Goal: Check status: Check status

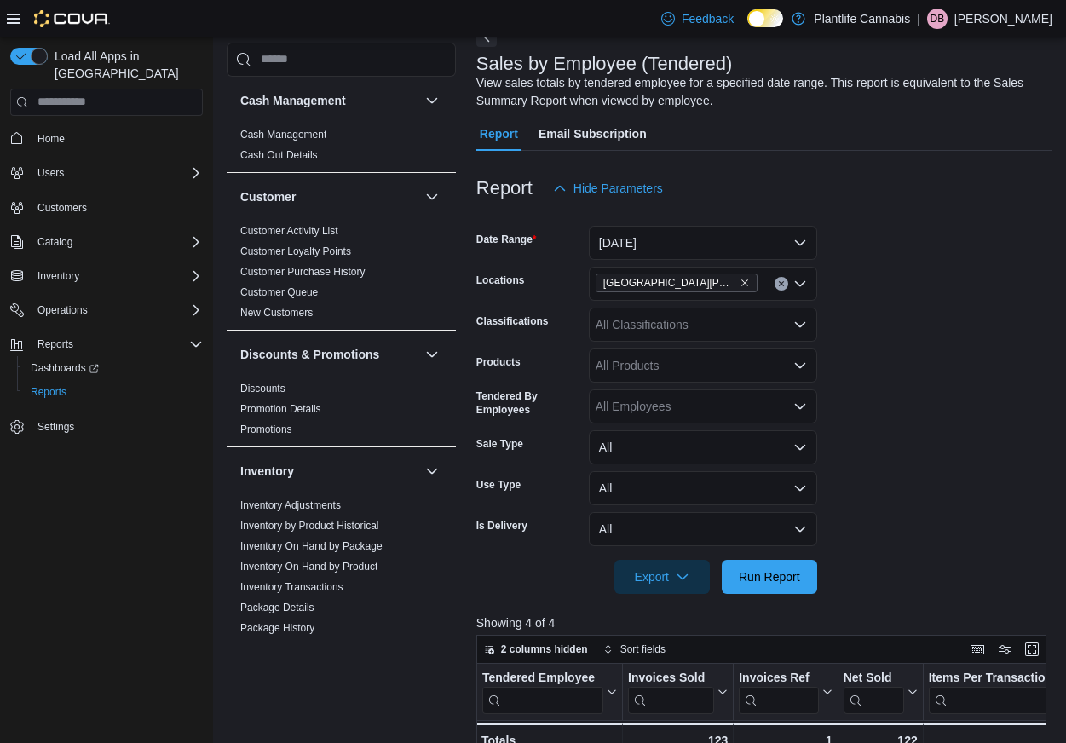
scroll to position [129, 0]
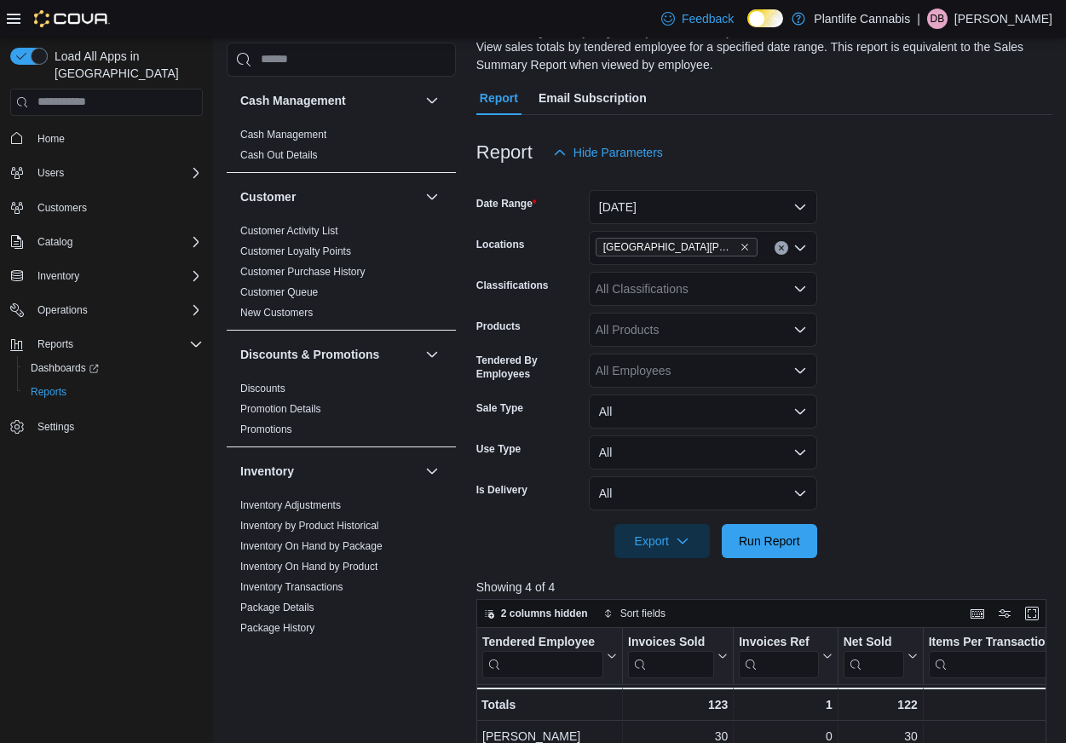
click at [753, 279] on div "All Classifications" at bounding box center [703, 289] width 228 height 34
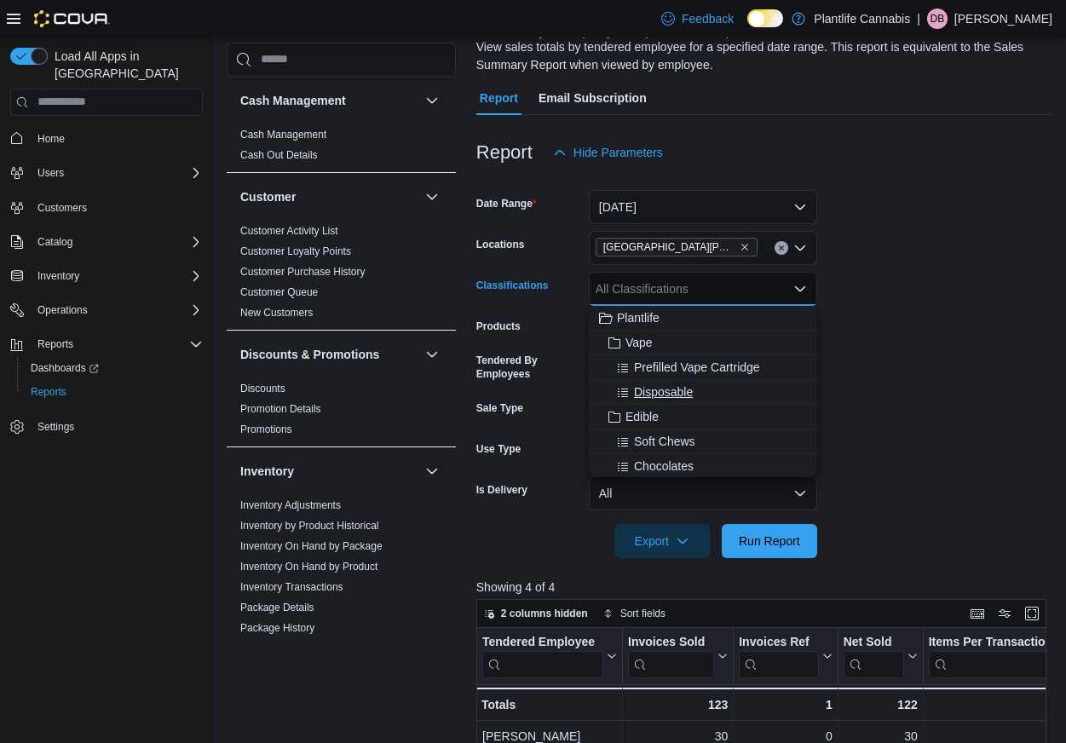
click at [711, 395] on div "Disposable" at bounding box center [703, 391] width 208 height 17
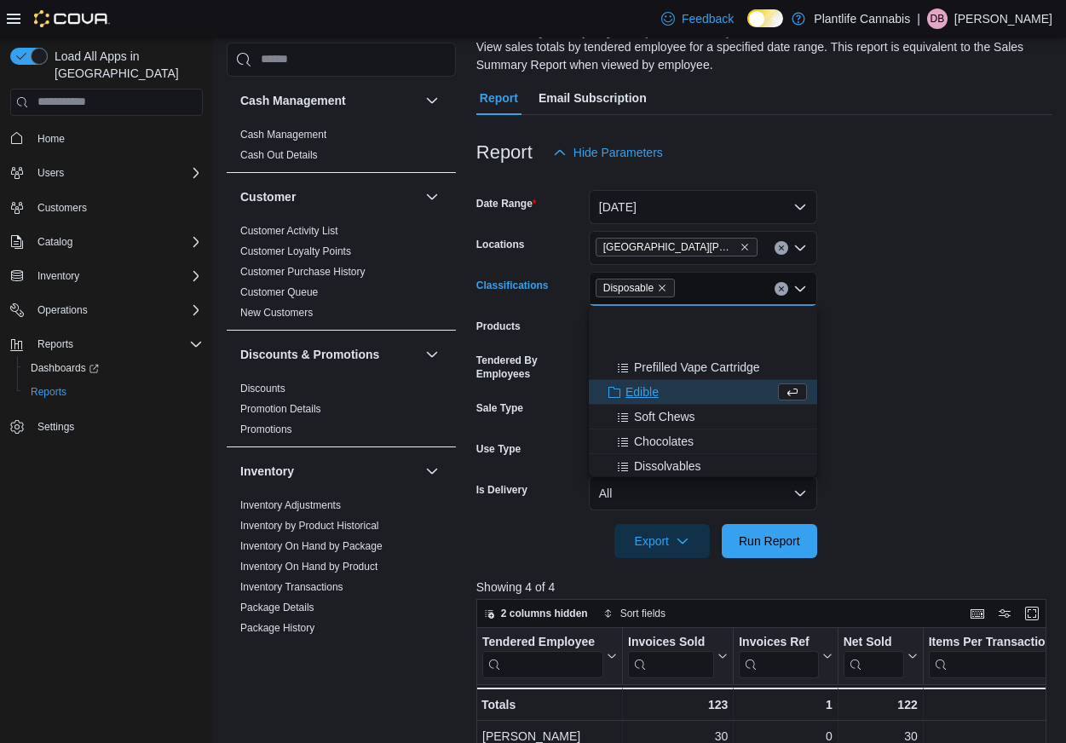
scroll to position [153, 0]
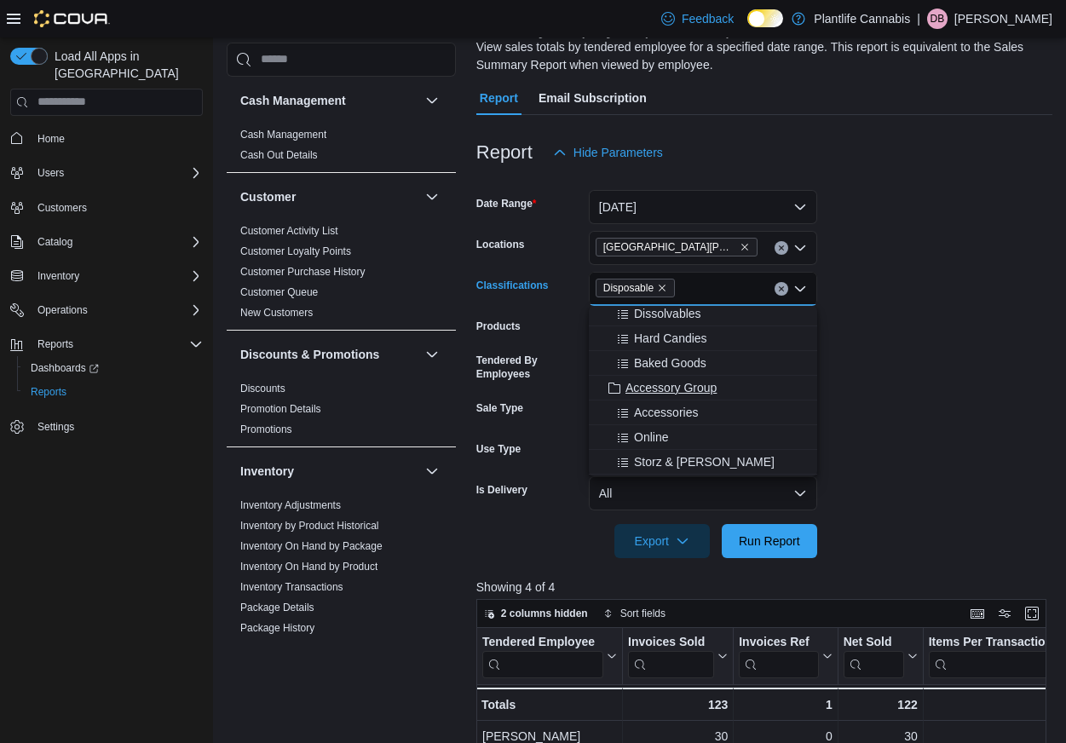
drag, startPoint x: 714, startPoint y: 387, endPoint x: 800, endPoint y: 383, distance: 86.1
click at [715, 387] on span "Accessory Group" at bounding box center [670, 387] width 91 height 17
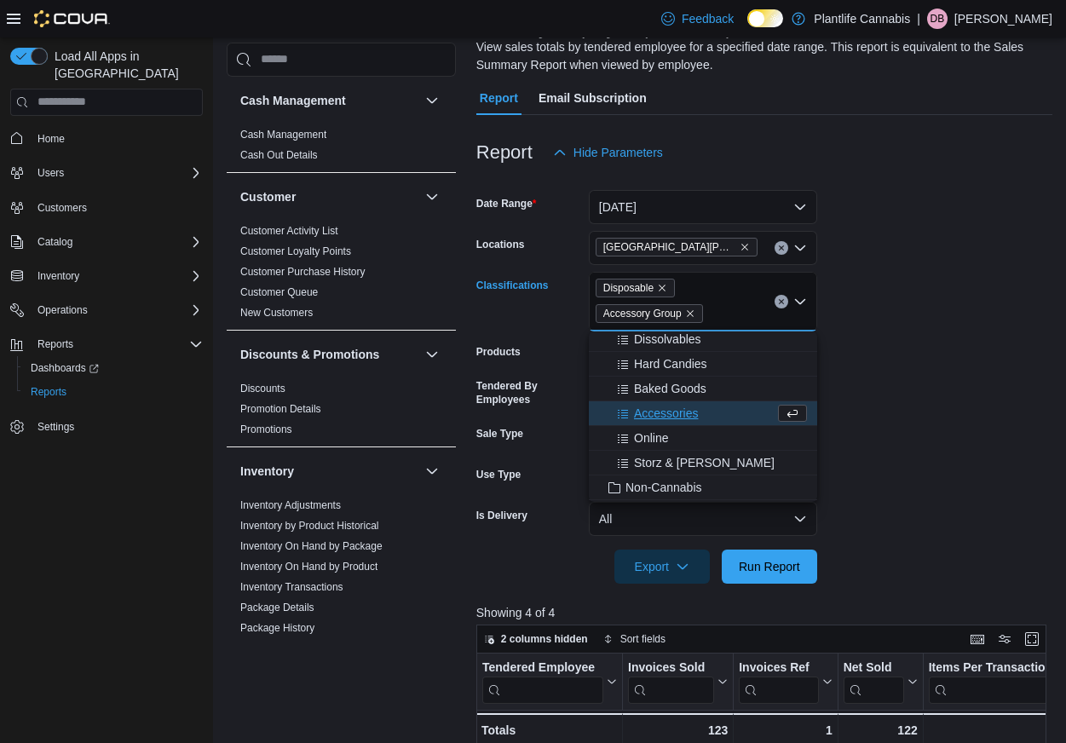
drag, startPoint x: 889, startPoint y: 365, endPoint x: 810, endPoint y: 529, distance: 182.2
click at [890, 365] on form "Date Range Today Locations Fort McMurray - Stoney Creek Classifications Disposa…" at bounding box center [764, 377] width 576 height 414
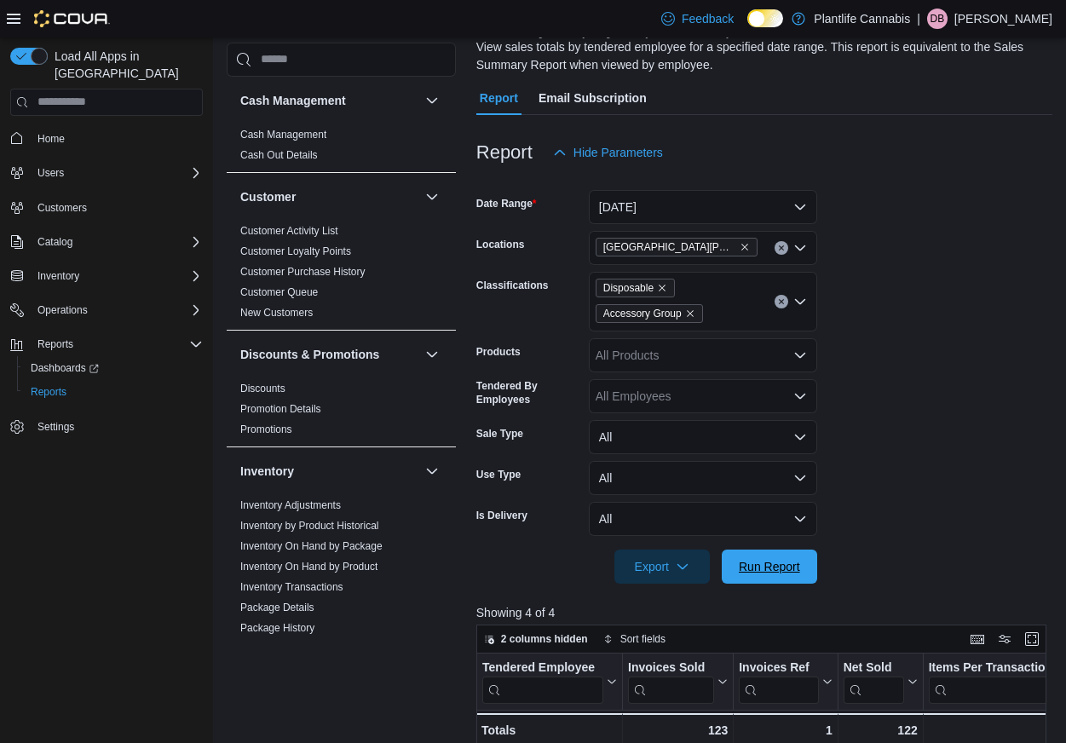
drag, startPoint x: 772, startPoint y: 555, endPoint x: 751, endPoint y: 440, distance: 117.0
click at [772, 555] on span "Run Report" at bounding box center [769, 567] width 75 height 34
click at [665, 284] on icon "Remove Disposable from selection in this group" at bounding box center [662, 288] width 10 height 10
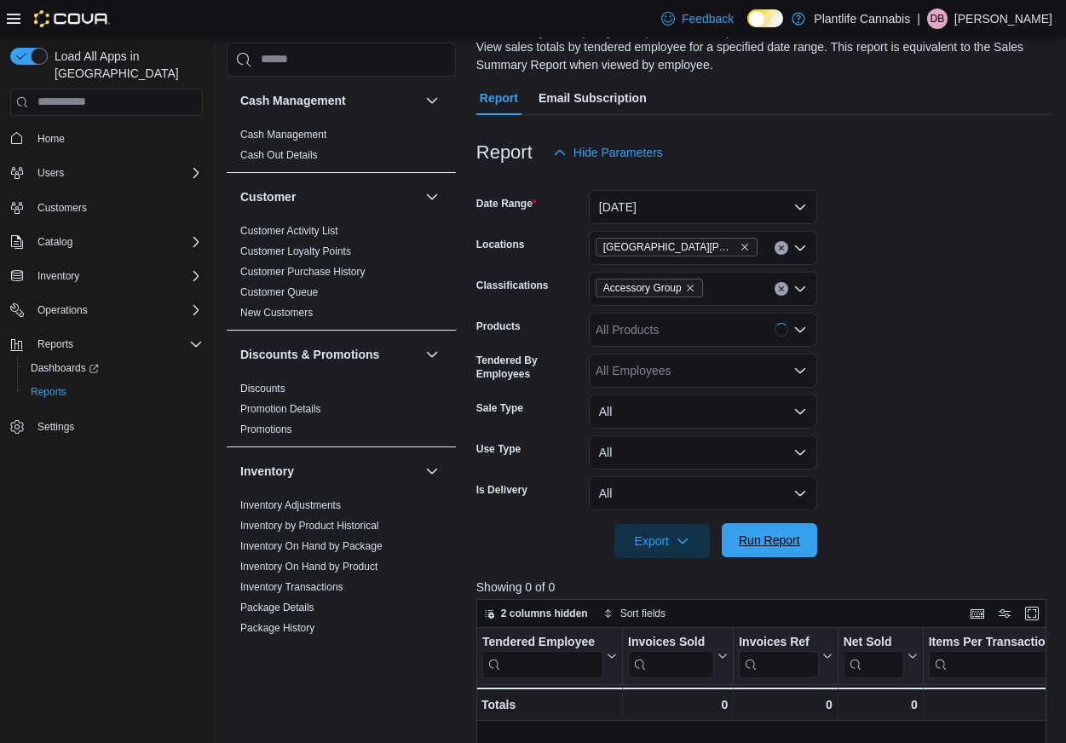
drag, startPoint x: 768, startPoint y: 548, endPoint x: 809, endPoint y: 532, distance: 43.7
click at [768, 548] on span "Run Report" at bounding box center [769, 540] width 61 height 17
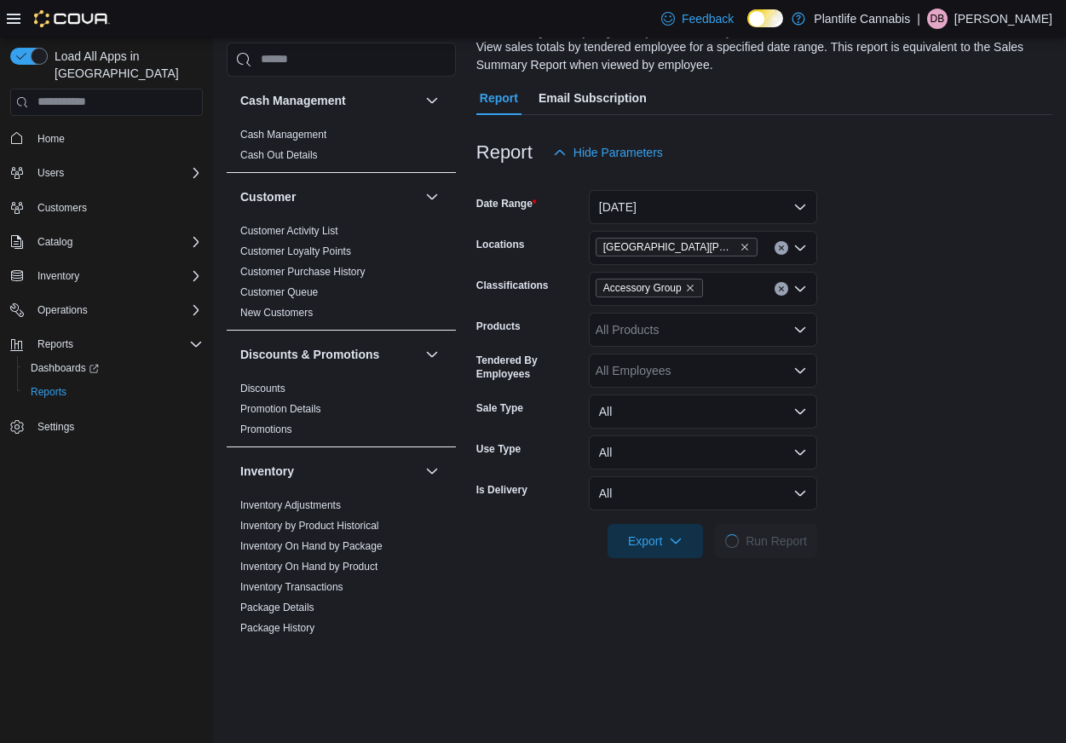
drag, startPoint x: 886, startPoint y: 427, endPoint x: 895, endPoint y: 411, distance: 18.7
click at [905, 413] on form "Date Range Today Locations Fort McMurray - Stoney Creek Classifications Accesso…" at bounding box center [764, 364] width 576 height 388
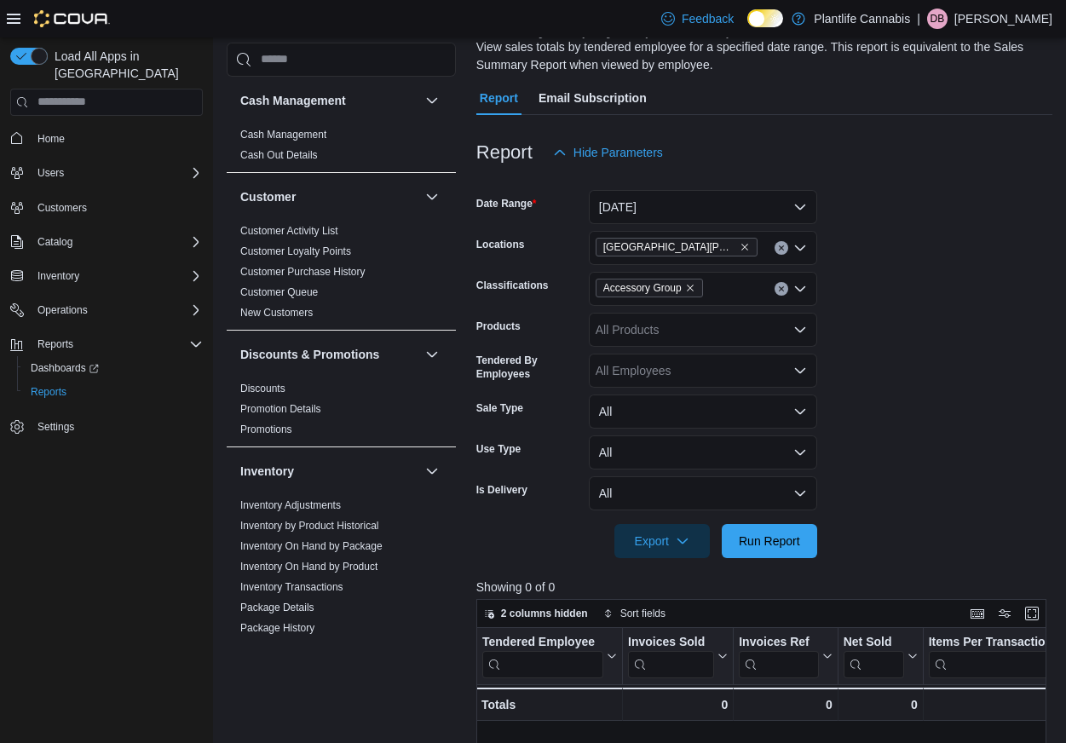
click at [902, 403] on form "Date Range Today Locations Fort McMurray - Stoney Creek Classifications Accesso…" at bounding box center [764, 364] width 576 height 388
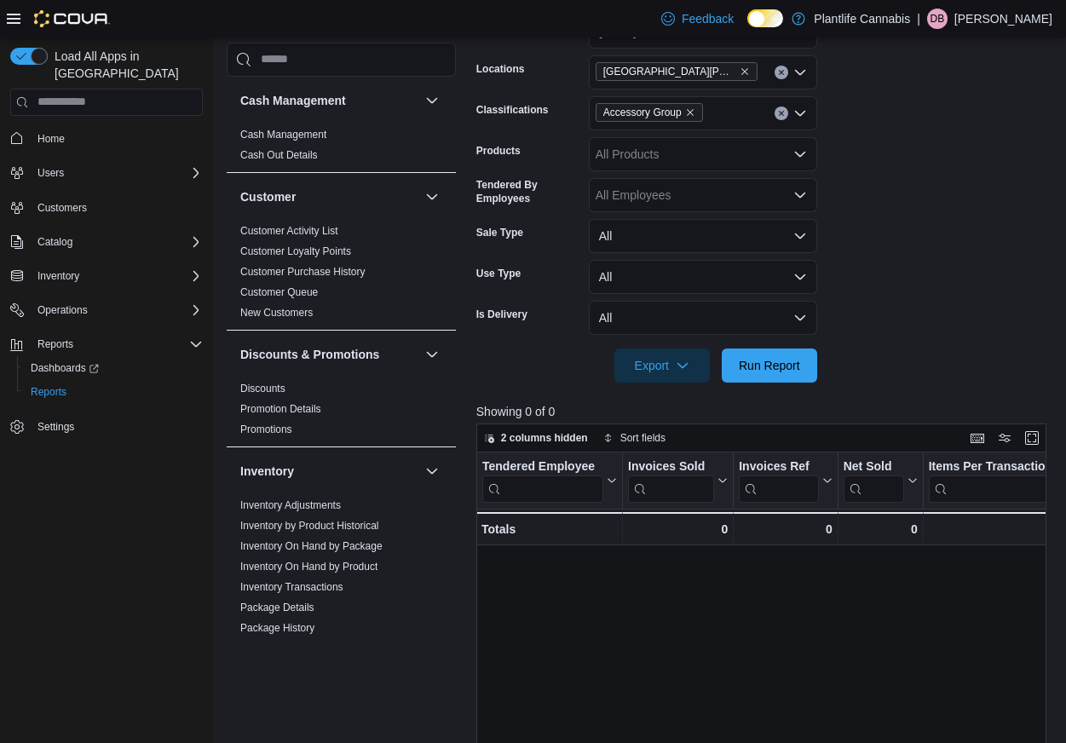
scroll to position [297, 0]
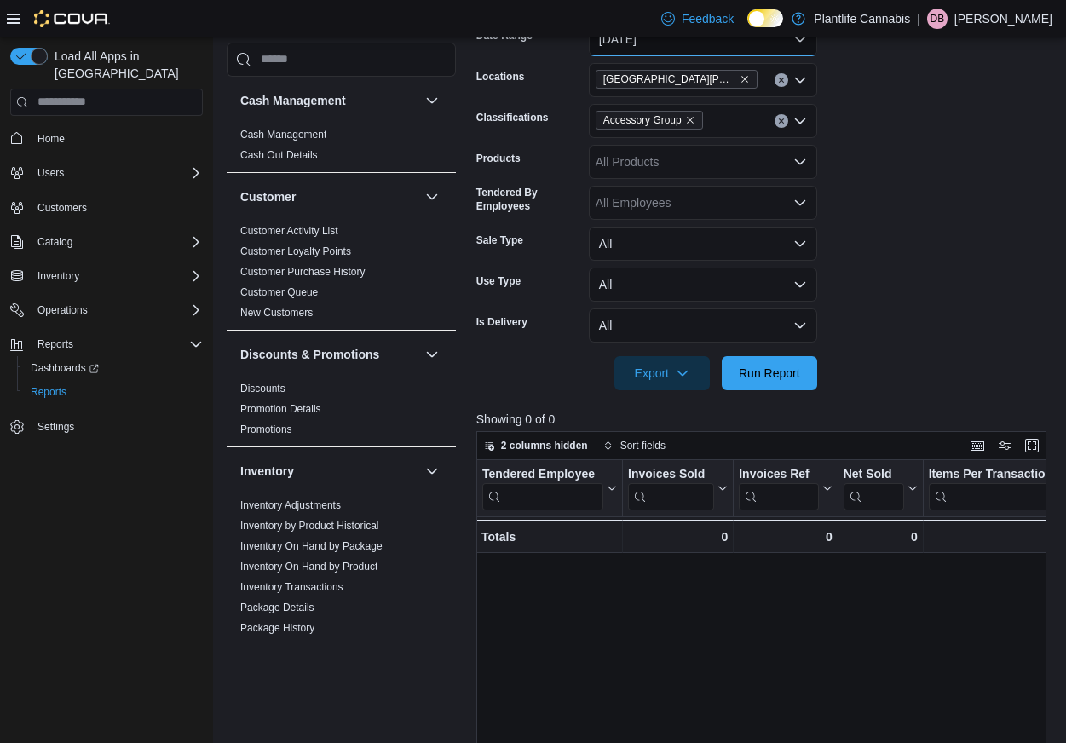
click at [795, 53] on button "[DATE]" at bounding box center [703, 39] width 228 height 34
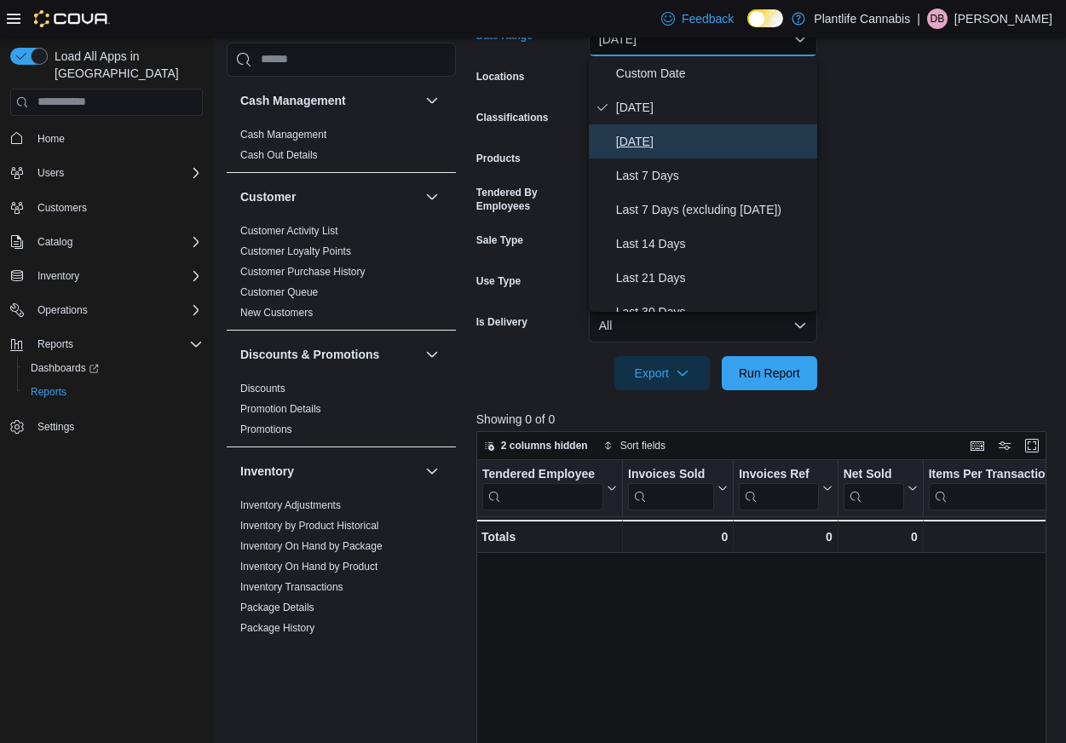
click at [649, 131] on span "[DATE]" at bounding box center [713, 141] width 194 height 20
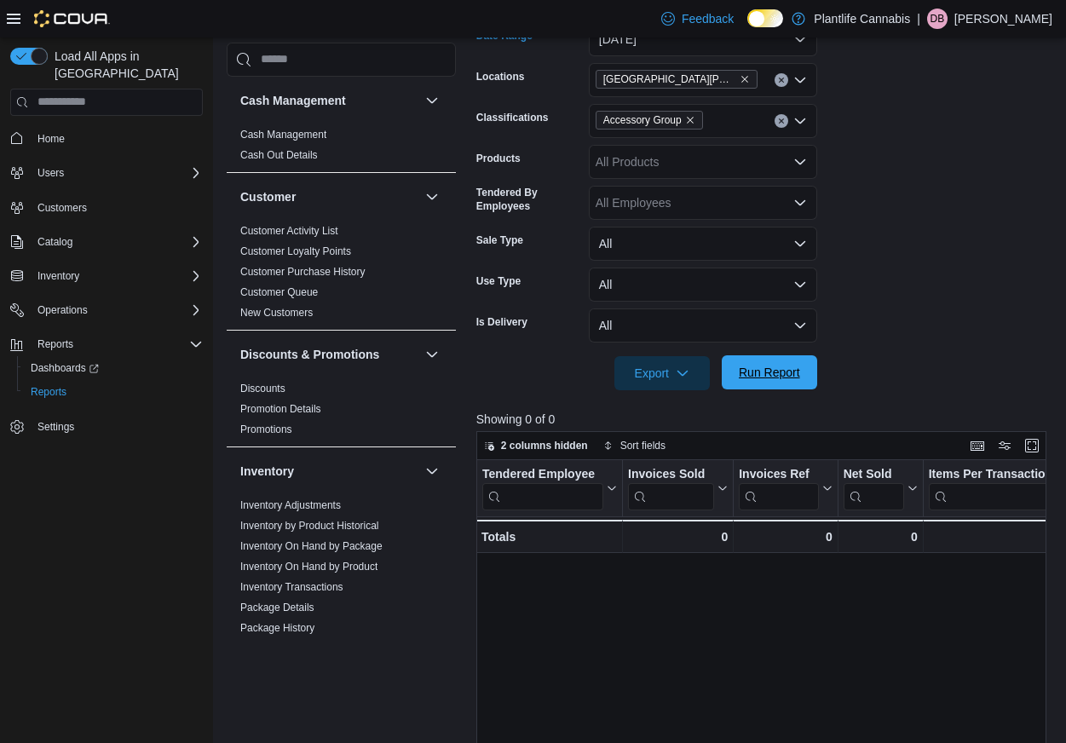
click at [799, 383] on span "Run Report" at bounding box center [769, 372] width 75 height 34
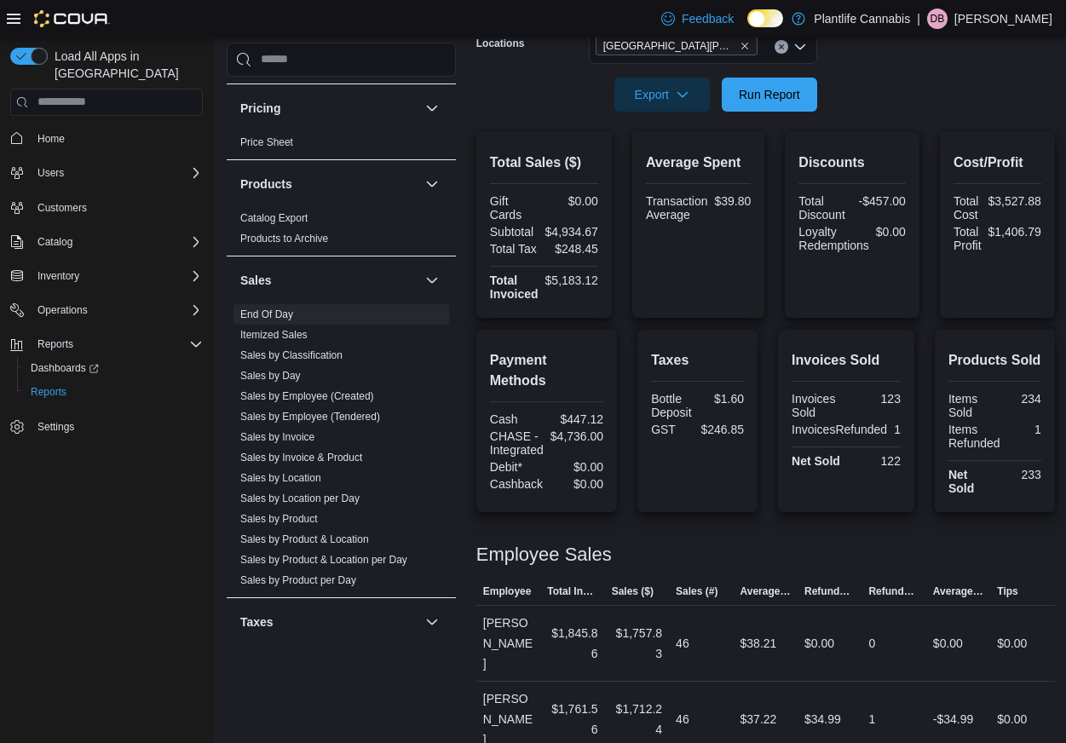
scroll to position [308, 0]
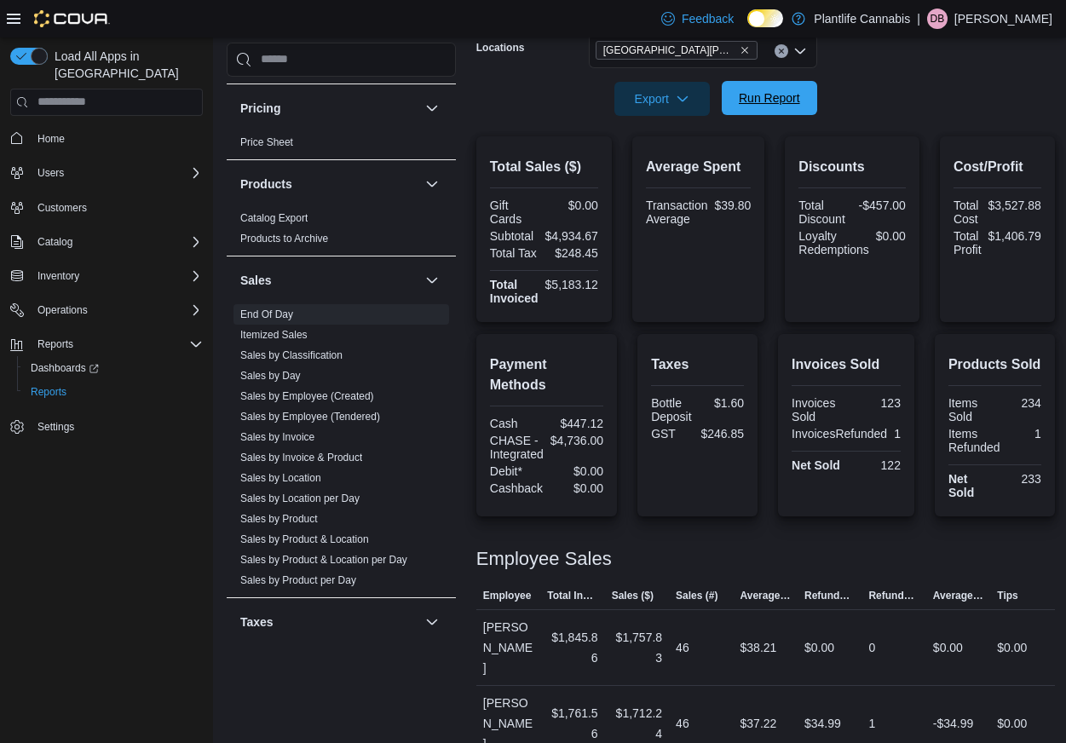
click at [778, 107] on span "Run Report" at bounding box center [769, 98] width 75 height 34
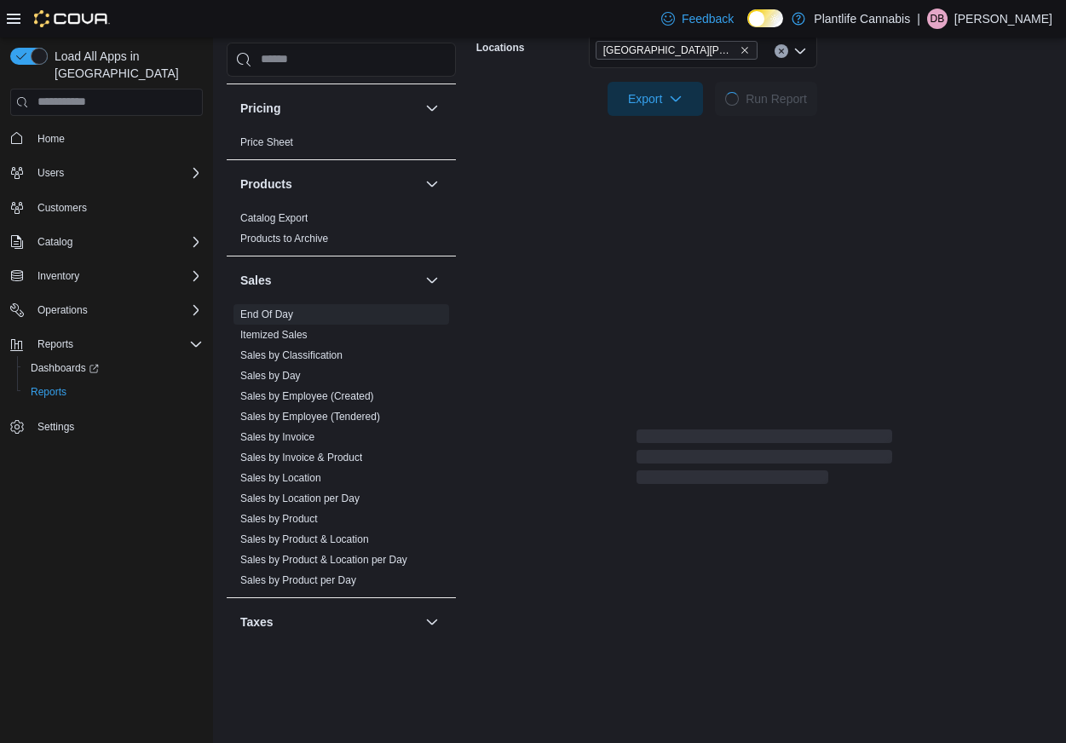
click at [569, 128] on div "Report Hide Parameters Date Range [DATE] Locations [GEOGRAPHIC_DATA][PERSON_NAM…" at bounding box center [764, 203] width 576 height 570
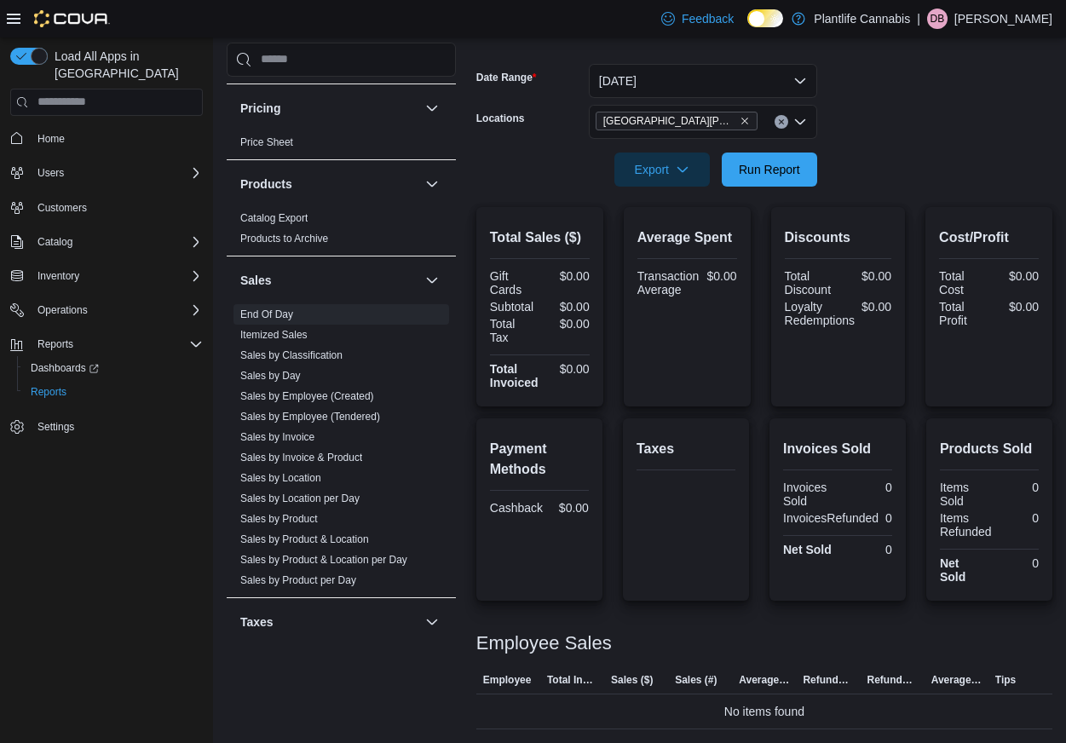
click at [862, 139] on div at bounding box center [764, 146] width 576 height 14
click at [689, 92] on button "[DATE]" at bounding box center [703, 81] width 228 height 34
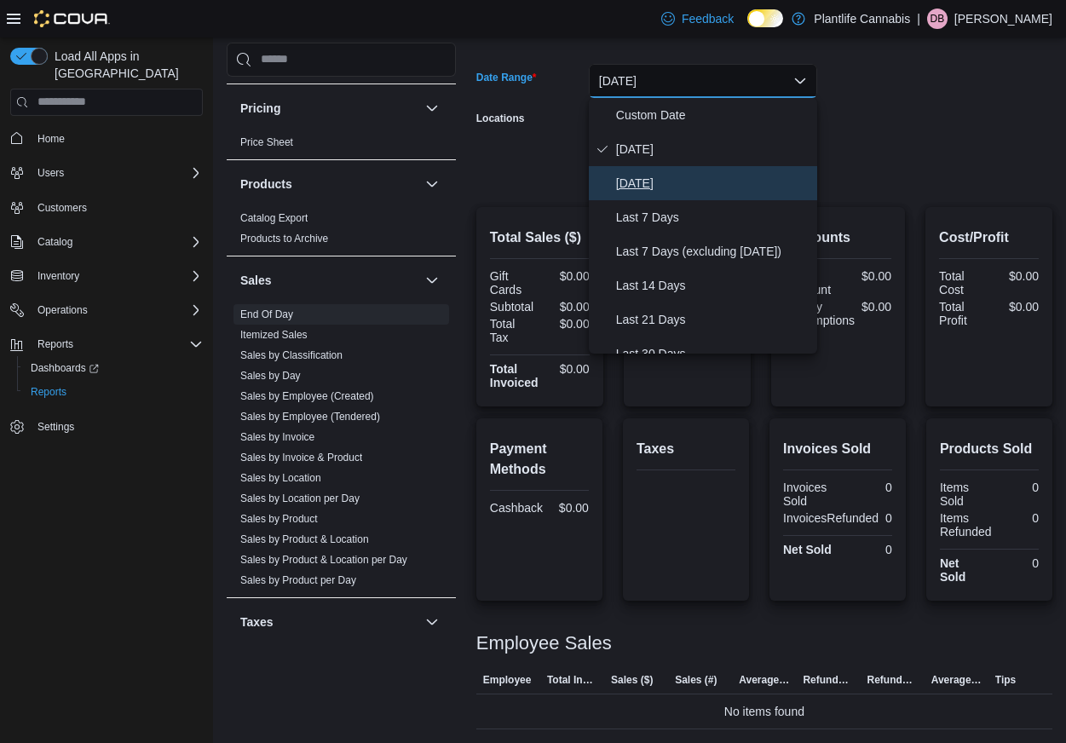
click at [630, 180] on span "[DATE]" at bounding box center [713, 183] width 194 height 20
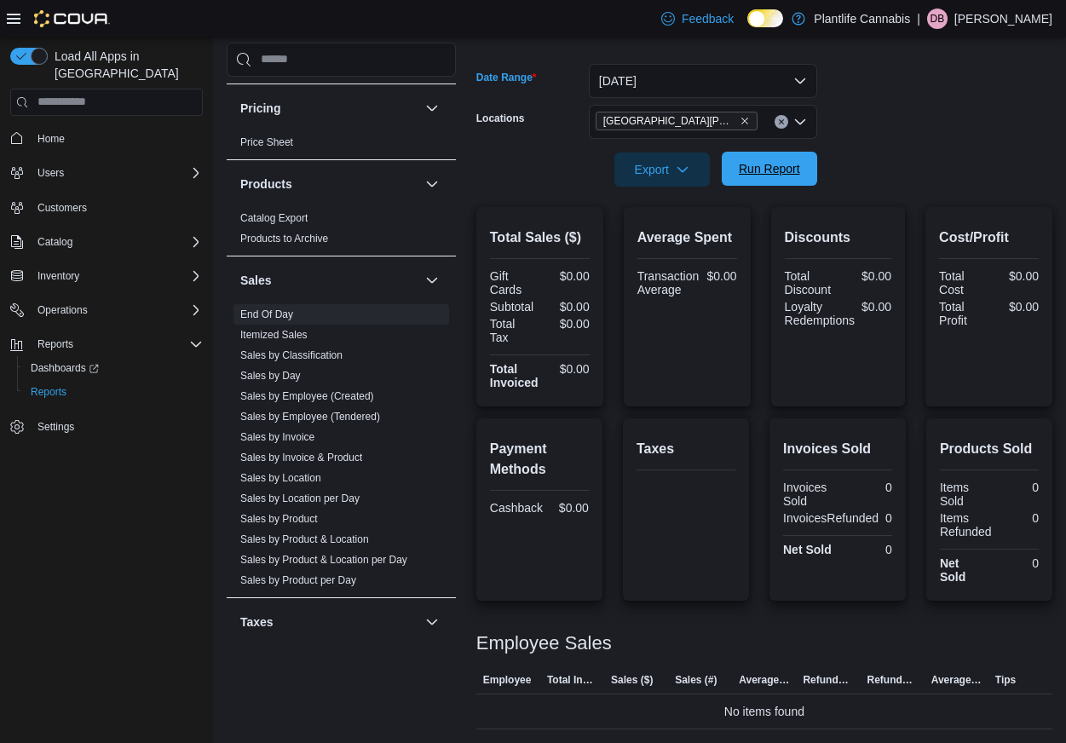
click at [736, 176] on span "Run Report" at bounding box center [769, 169] width 75 height 34
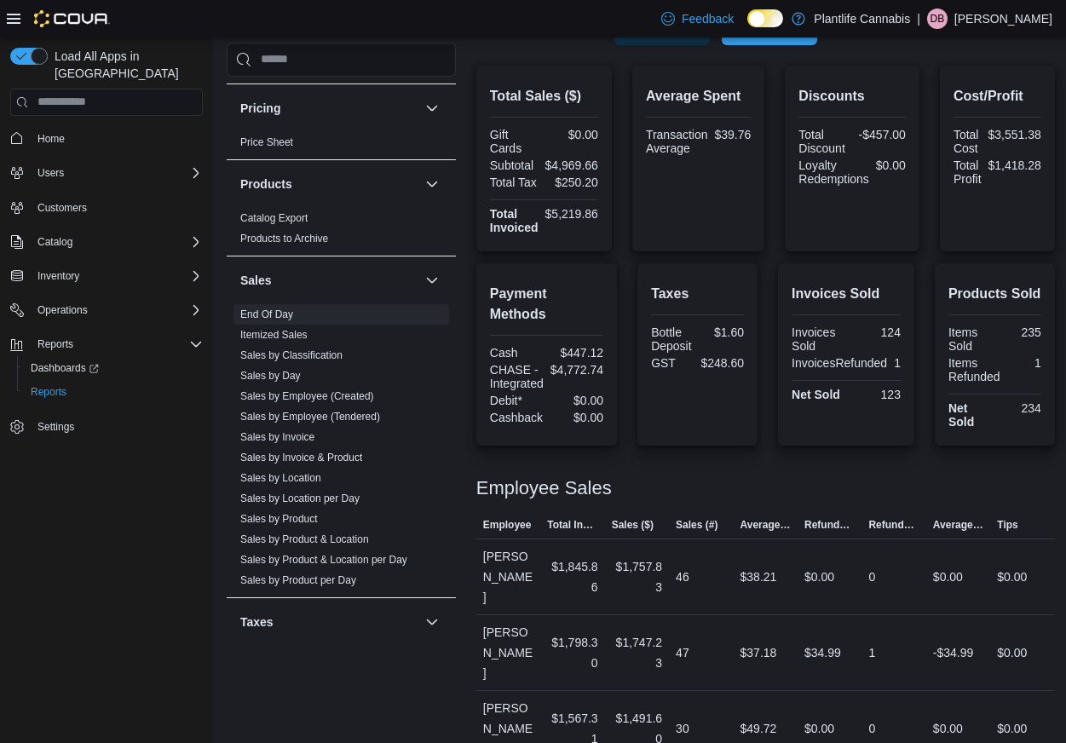
scroll to position [411, 0]
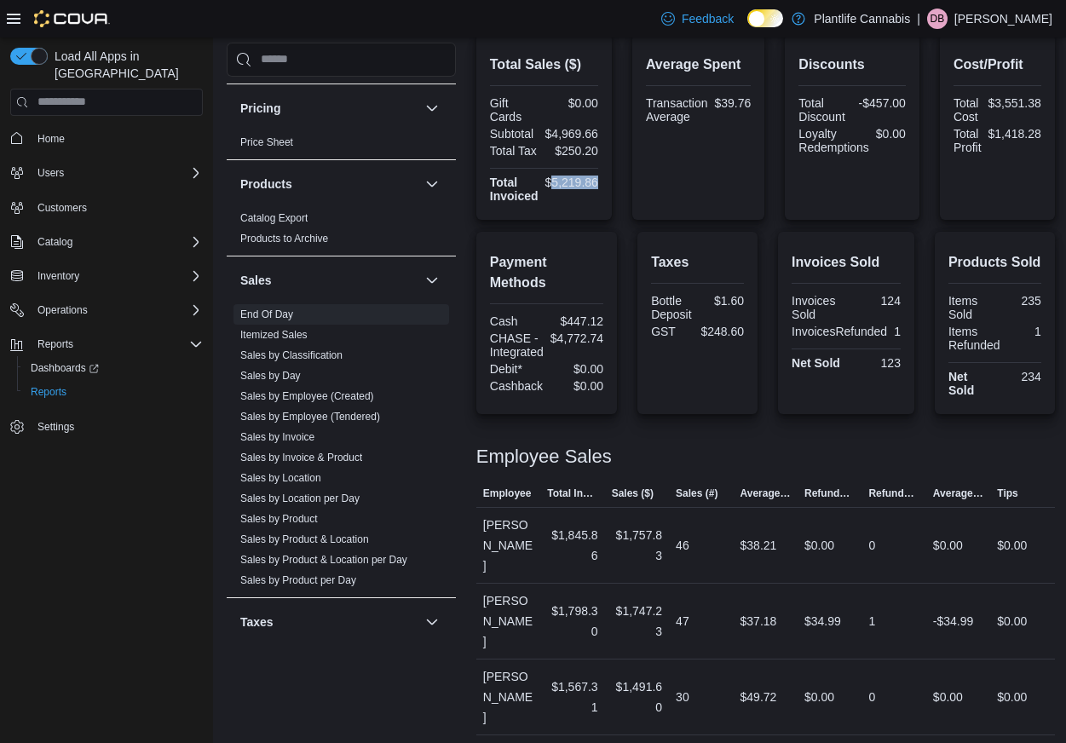
drag, startPoint x: 598, startPoint y: 177, endPoint x: 565, endPoint y: 182, distance: 33.6
click at [555, 180] on div "$5,219.86" at bounding box center [571, 183] width 53 height 14
copy div "5,219.86"
click at [588, 221] on div "Total Sales ($) Gift Cards $0.00 Subtotal $4,969.66 Total Tax $250.20 Total Inv…" at bounding box center [765, 463] width 578 height 859
drag, startPoint x: 607, startPoint y: 337, endPoint x: 563, endPoint y: 339, distance: 43.5
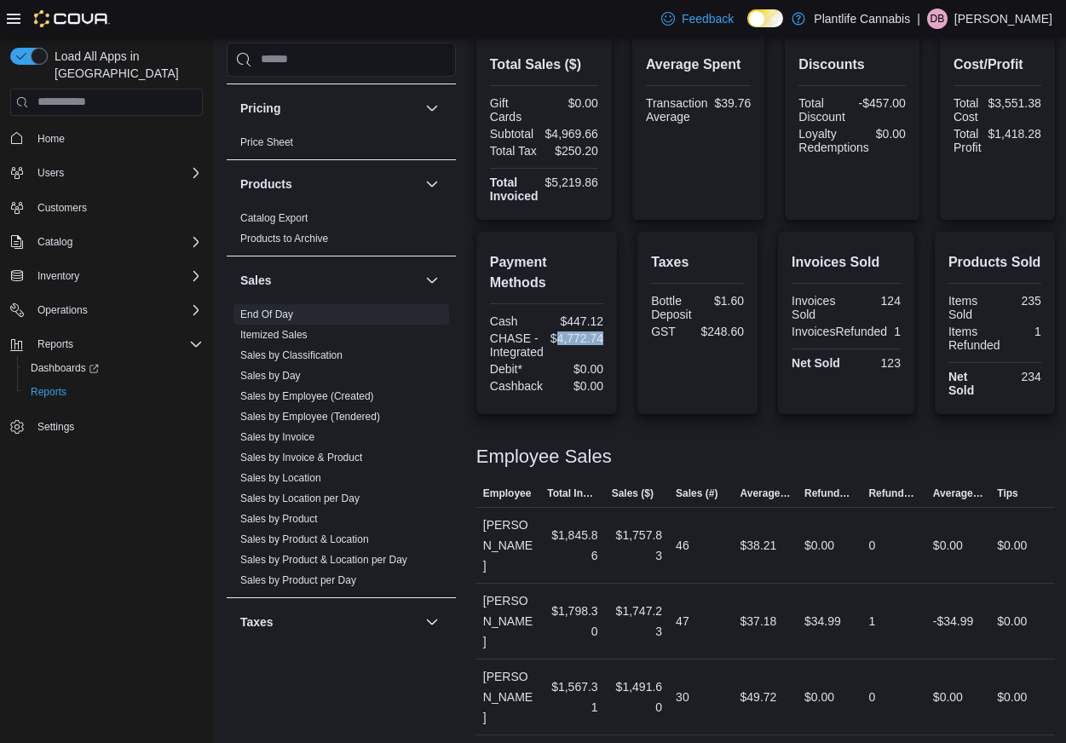
click at [563, 339] on div "Payment Methods Cash $447.12 CHASE - Integrated $4,772.74 Debit* $0.00 Cashback…" at bounding box center [546, 323] width 141 height 182
copy div "4,772.74"
